Goal: Task Accomplishment & Management: Manage account settings

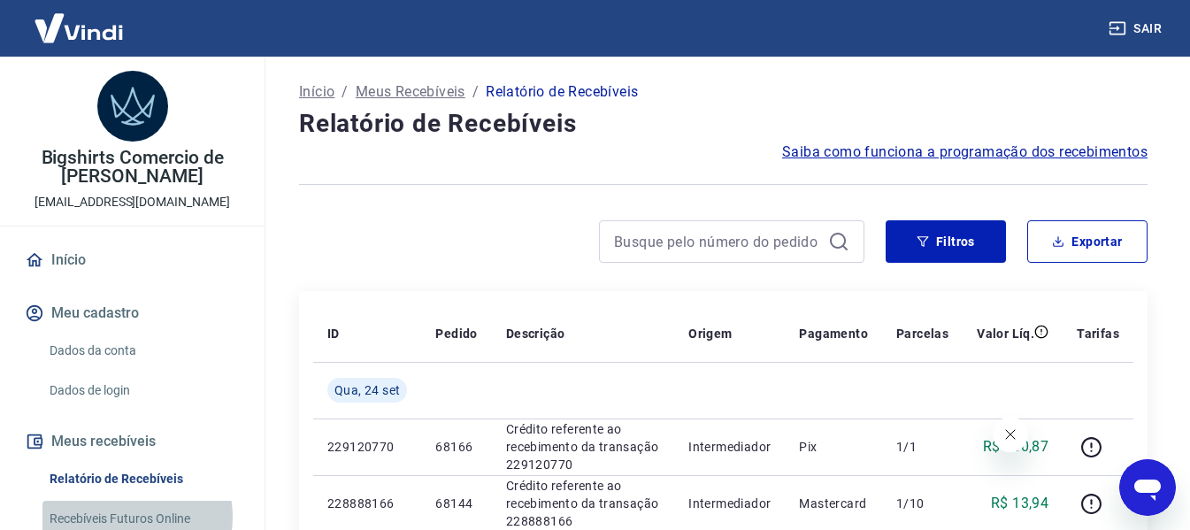
click at [135, 517] on link "Recebíveis Futuros Online" at bounding box center [142, 519] width 201 height 36
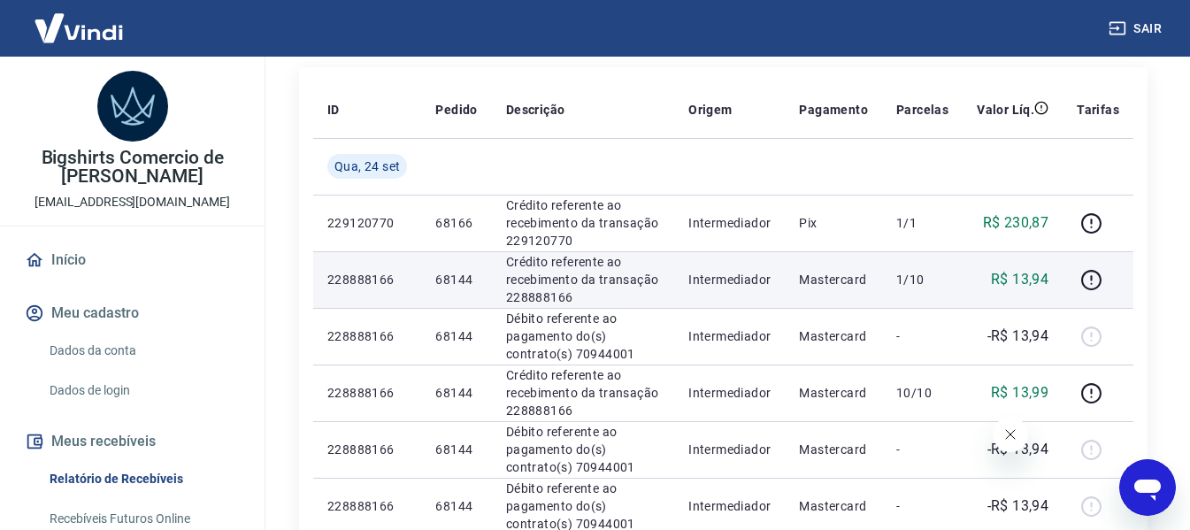
scroll to position [266, 0]
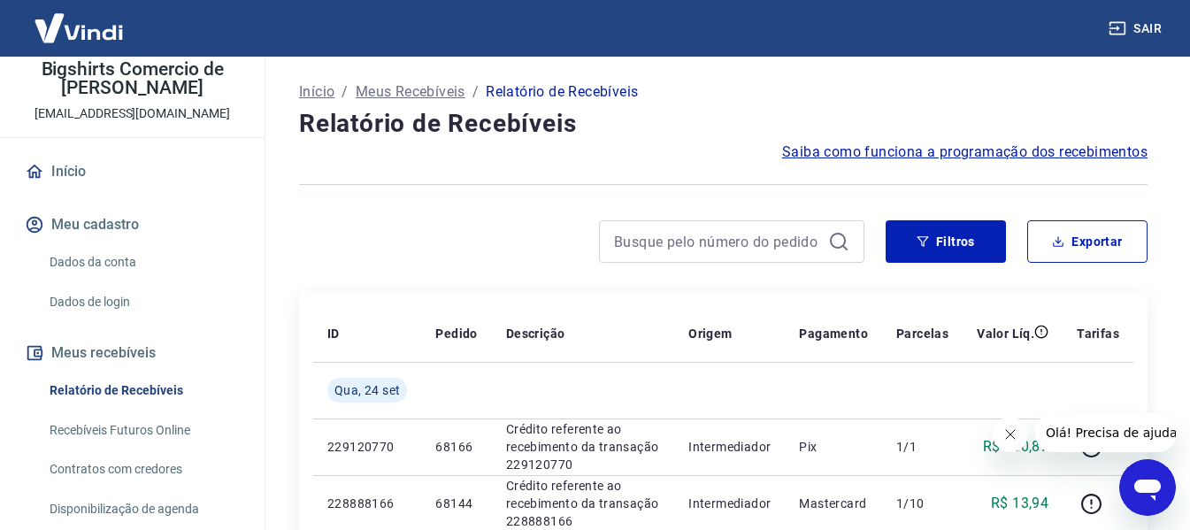
click at [423, 88] on p "Meus Recebíveis" at bounding box center [411, 91] width 110 height 21
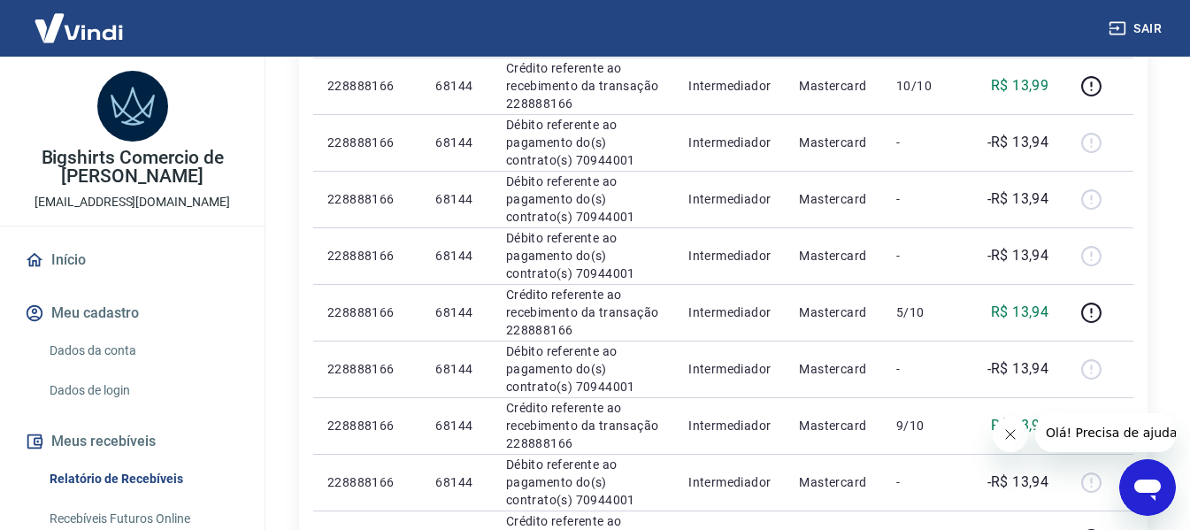
scroll to position [89, 0]
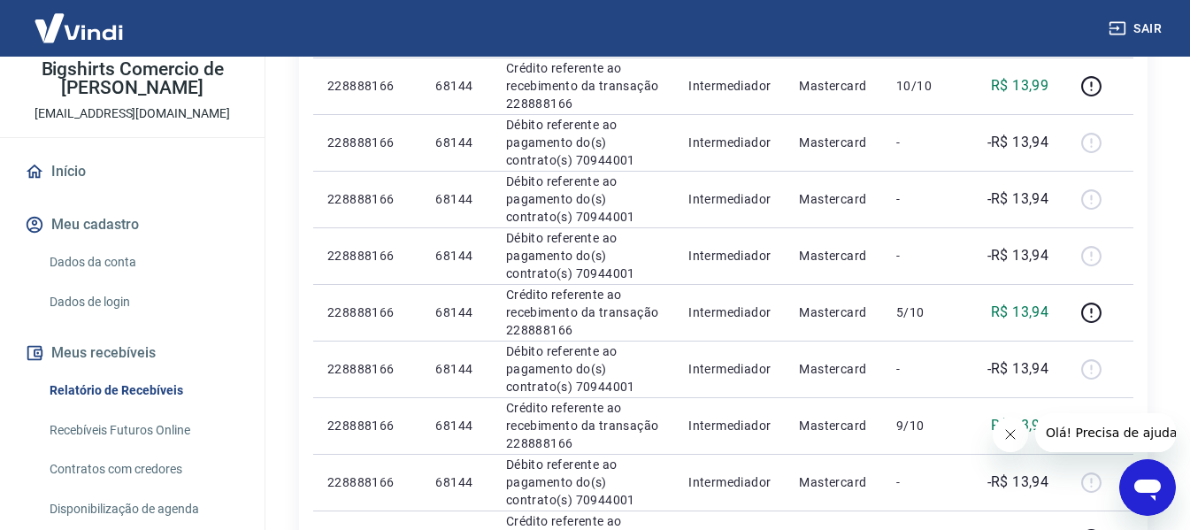
click at [134, 432] on link "Recebíveis Futuros Online" at bounding box center [142, 430] width 201 height 36
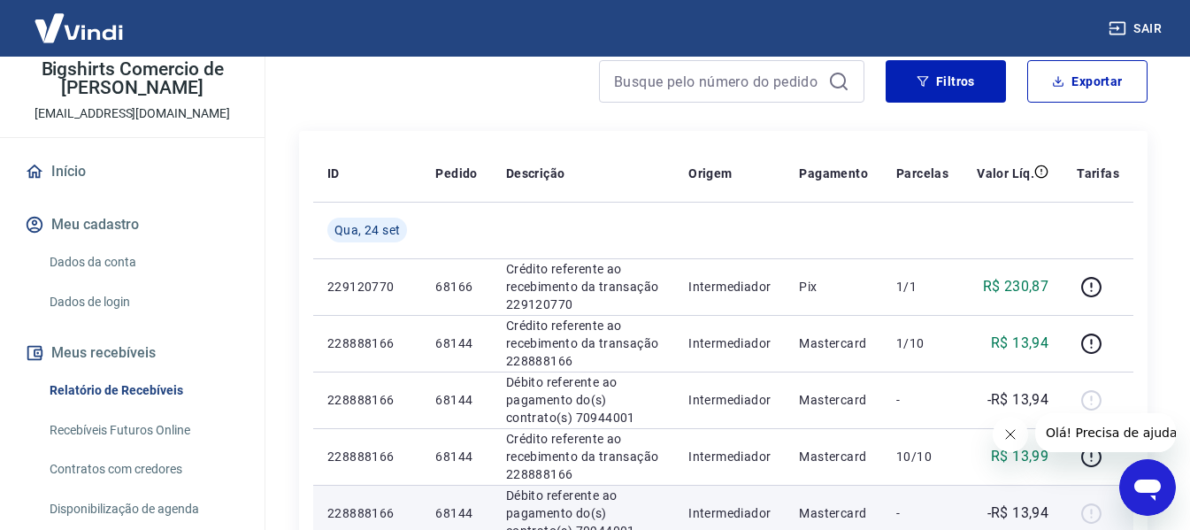
scroll to position [0, 0]
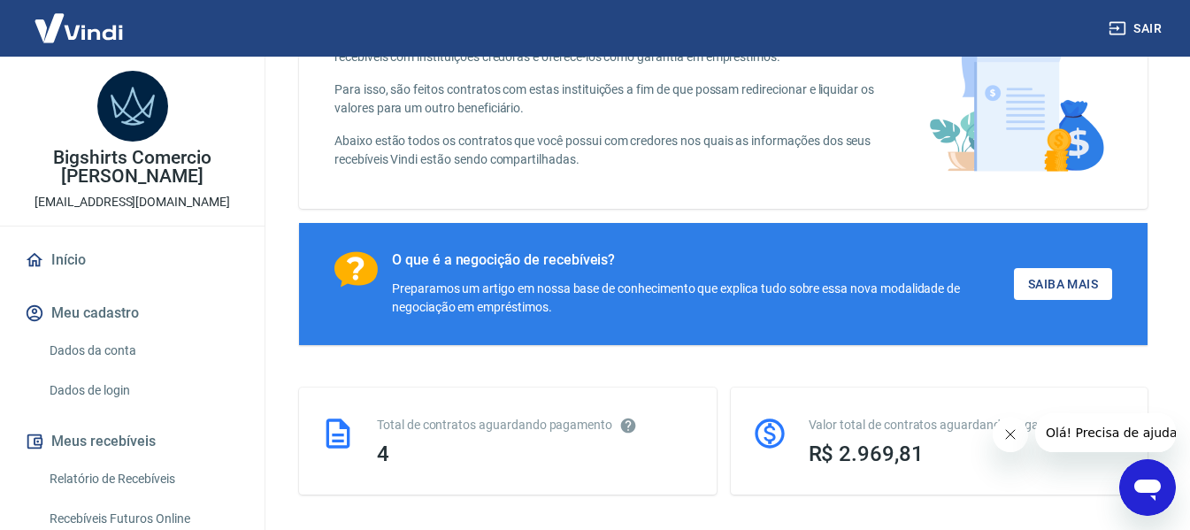
scroll to position [266, 0]
